Goal: Task Accomplishment & Management: Manage account settings

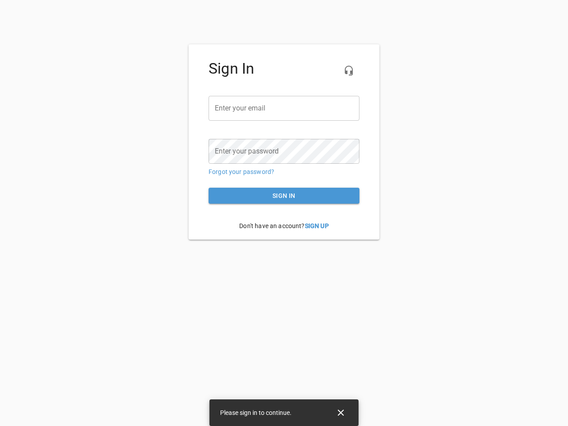
click at [349, 71] on icon "button" at bounding box center [349, 70] width 11 height 11
click at [284, 108] on input "email" at bounding box center [284, 108] width 151 height 25
click at [341, 413] on icon "Close" at bounding box center [341, 413] width 6 height 6
